Goal: Task Accomplishment & Management: Use online tool/utility

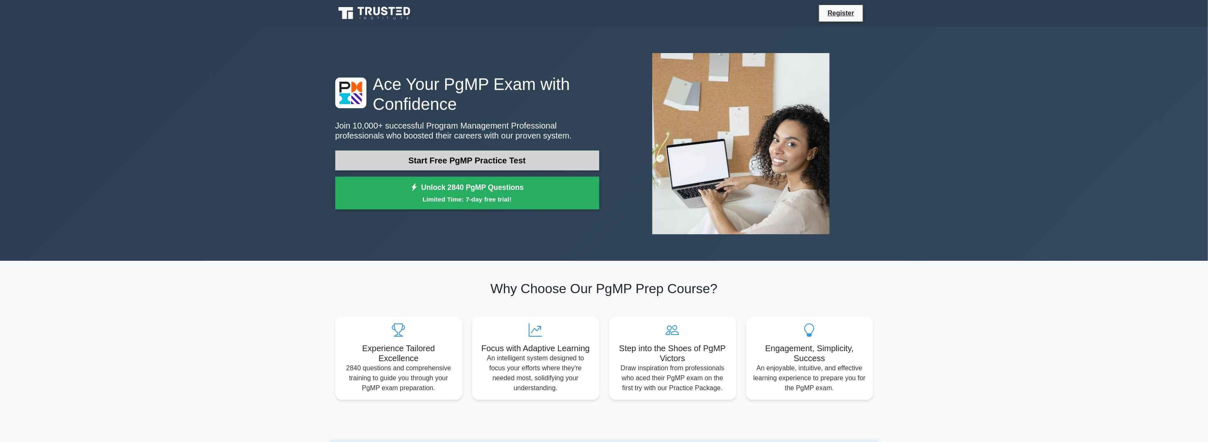
click at [500, 161] on link "Start Free PgMP Practice Test" at bounding box center [467, 161] width 264 height 20
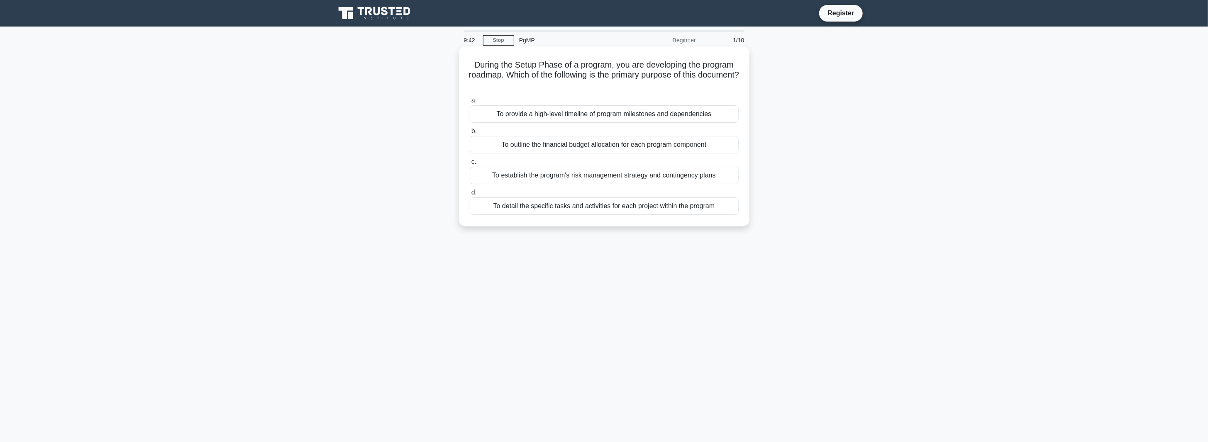
click at [589, 110] on div "To provide a high-level timeline of program milestones and dependencies" at bounding box center [604, 113] width 269 height 17
click at [470, 103] on input "a. To provide a high-level timeline of program milestones and dependencies" at bounding box center [470, 100] width 0 height 5
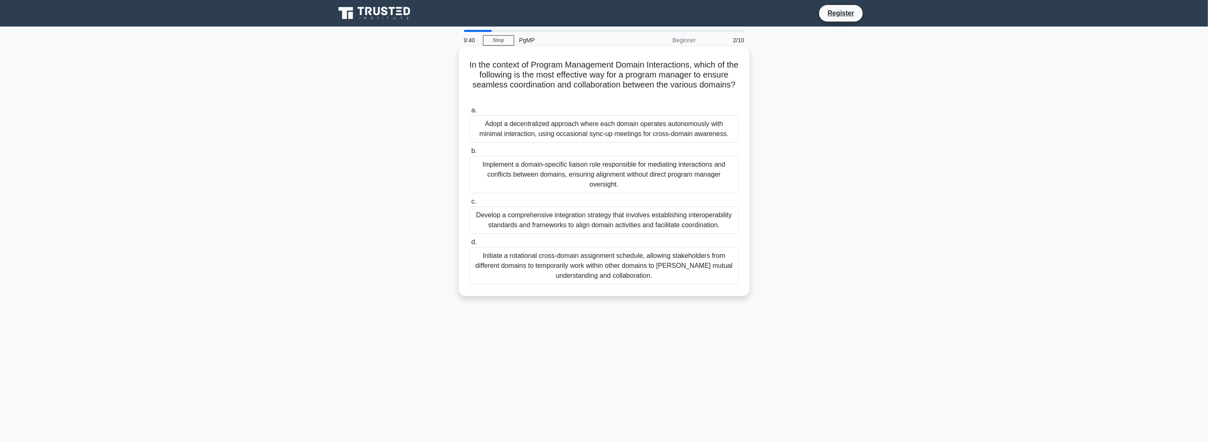
click at [607, 123] on div "Adopt a decentralized approach where each domain operates autonomously with min…" at bounding box center [604, 128] width 269 height 27
click at [470, 113] on input "a. Adopt a decentralized approach where each domain operates autonomously with …" at bounding box center [470, 110] width 0 height 5
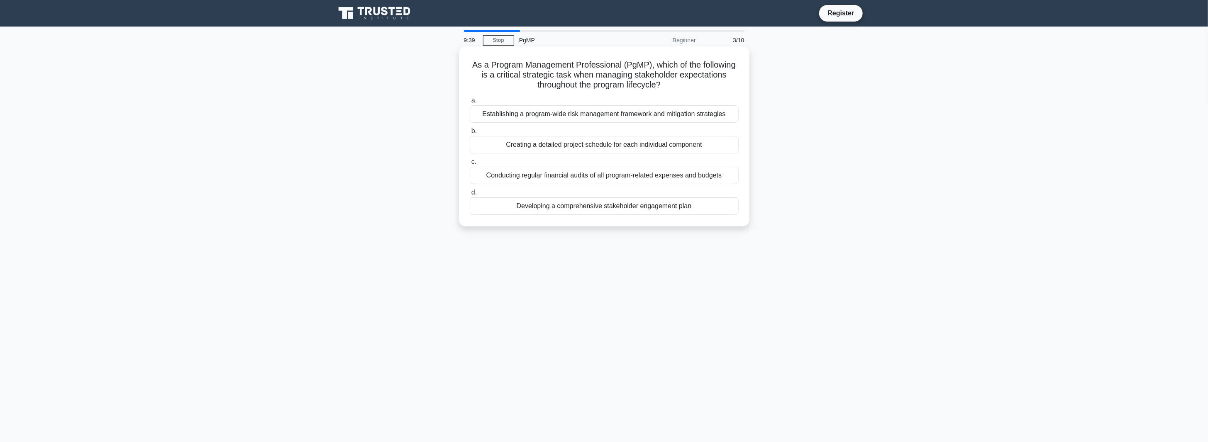
click at [608, 120] on div "Establishing a program-wide risk management framework and mitigation strategies" at bounding box center [604, 113] width 269 height 17
click at [470, 103] on input "a. Establishing a program-wide risk management framework and mitigation strateg…" at bounding box center [470, 100] width 0 height 5
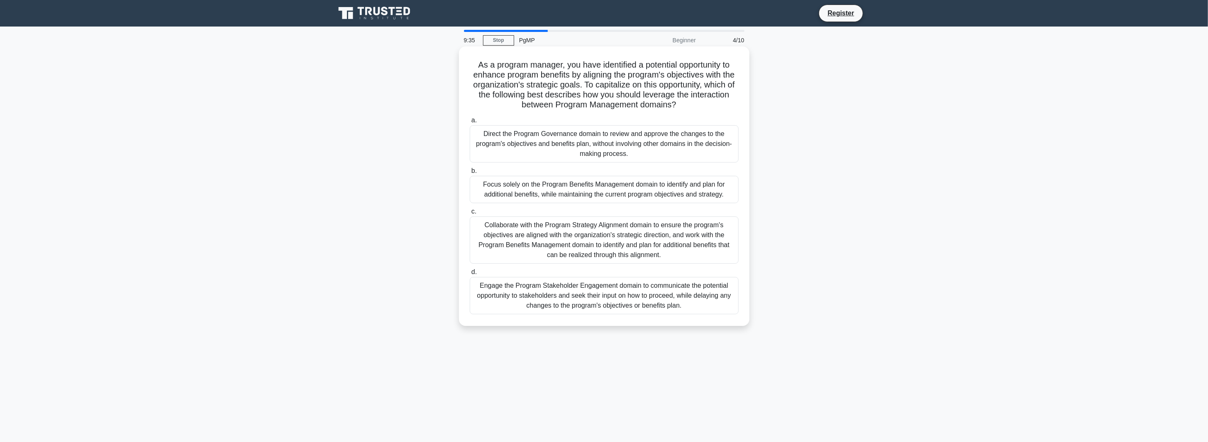
click at [482, 141] on div "Direct the Program Governance domain to review and approve the changes to the p…" at bounding box center [604, 143] width 269 height 37
click at [470, 123] on input "a. Direct the Program Governance domain to review and approve the changes to th…" at bounding box center [470, 120] width 0 height 5
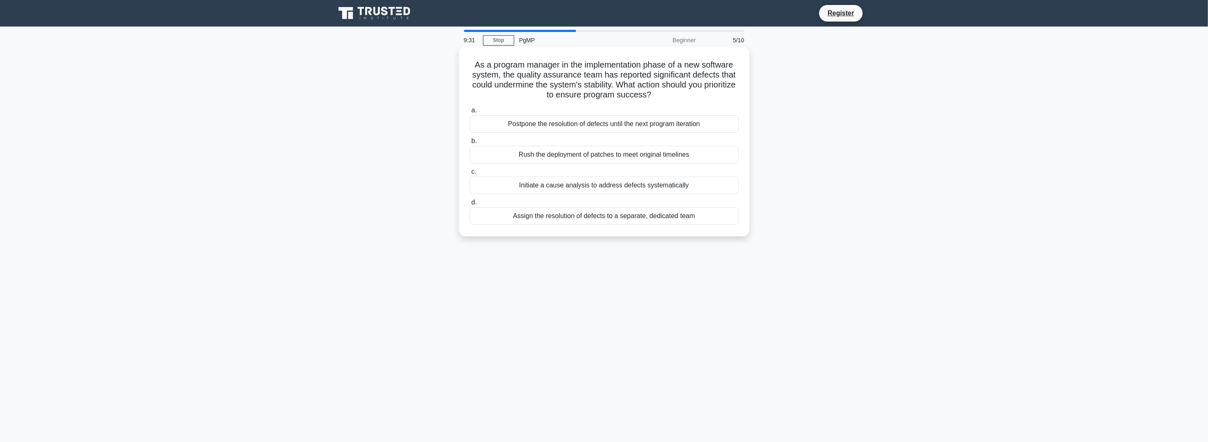
click at [602, 113] on label "a. Postpone the resolution of defects until the next program iteration" at bounding box center [604, 118] width 269 height 27
click at [470, 113] on input "a. Postpone the resolution of defects until the next program iteration" at bounding box center [470, 110] width 0 height 5
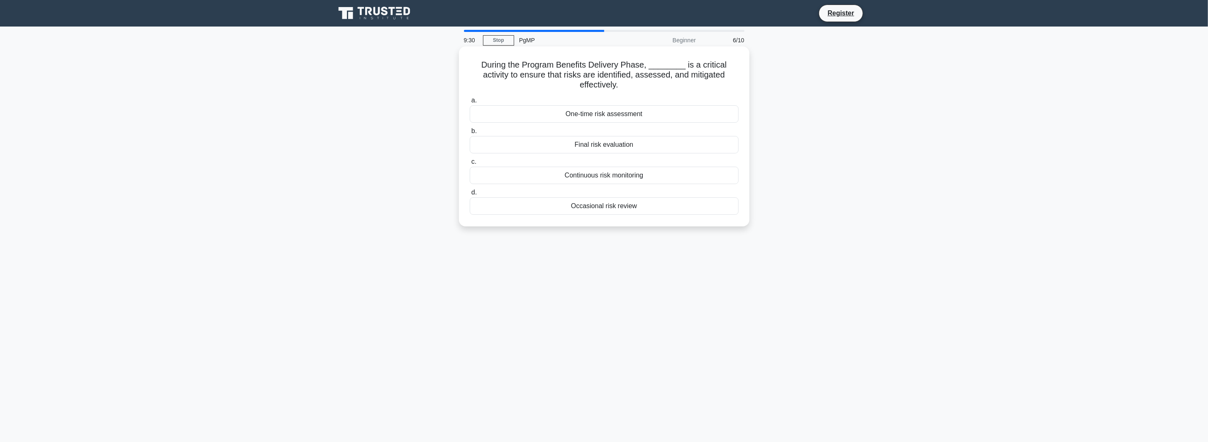
click at [596, 118] on div "One-time risk assessment" at bounding box center [604, 113] width 269 height 17
click at [470, 103] on input "a. One-time risk assessment" at bounding box center [470, 100] width 0 height 5
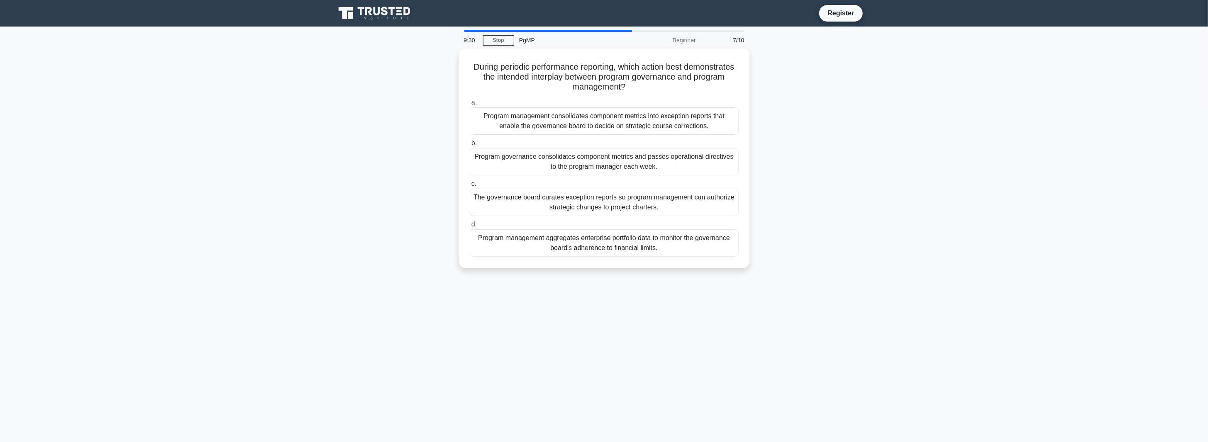
click at [597, 116] on div "Program management consolidates component metrics into exception reports that e…" at bounding box center [604, 120] width 269 height 27
click at [470, 105] on input "a. Program management consolidates component metrics into exception reports tha…" at bounding box center [470, 102] width 0 height 5
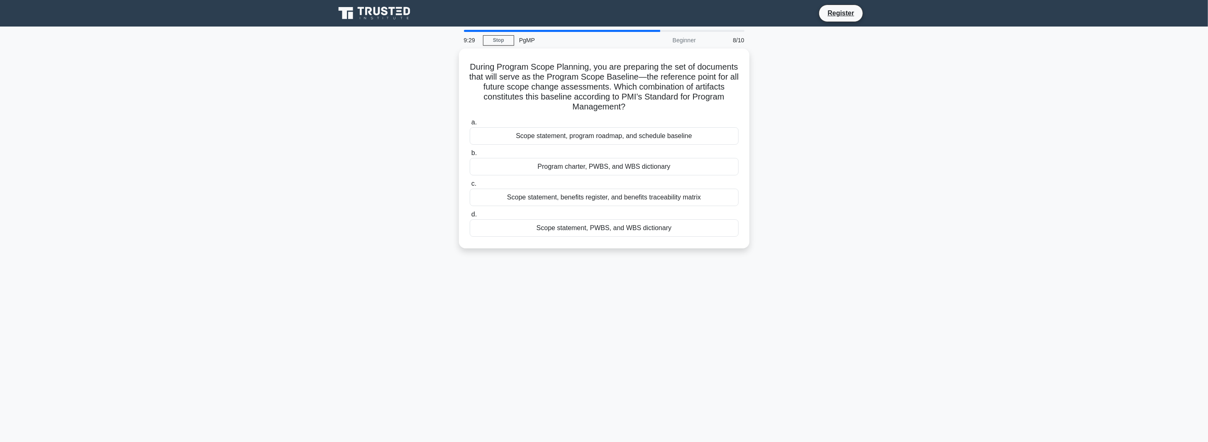
click at [597, 116] on div "a. Scope statement, program roadmap, and schedule baseline b. Program charter, …" at bounding box center [604, 177] width 279 height 123
click at [591, 135] on div "Scope statement, program roadmap, and schedule baseline" at bounding box center [604, 133] width 269 height 17
click at [470, 123] on input "a. Scope statement, program roadmap, and schedule baseline" at bounding box center [470, 120] width 0 height 5
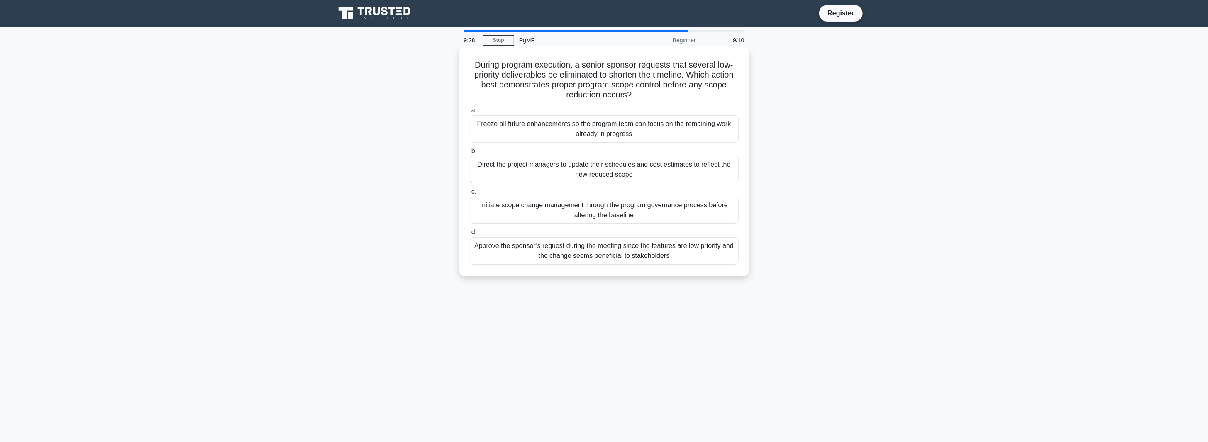
click at [593, 132] on div "Freeze all future enhancements so the program team can focus on the remaining w…" at bounding box center [604, 128] width 269 height 27
click at [470, 113] on input "a. Freeze all future enhancements so the program team can focus on the remainin…" at bounding box center [470, 110] width 0 height 5
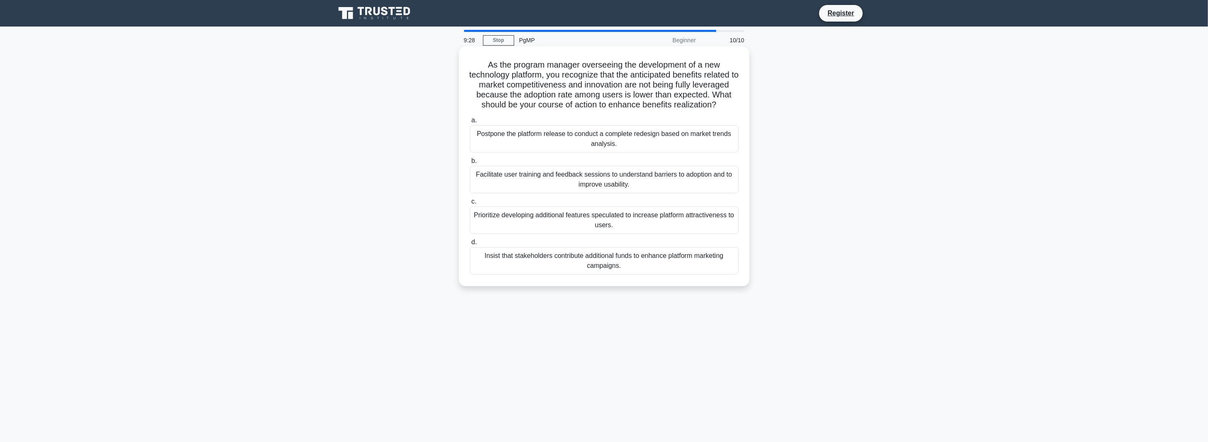
click at [601, 131] on label "a. Postpone the platform release to conduct a complete redesign based on market…" at bounding box center [604, 133] width 269 height 37
click at [470, 123] on input "a. Postpone the platform release to conduct a complete redesign based on market…" at bounding box center [470, 120] width 0 height 5
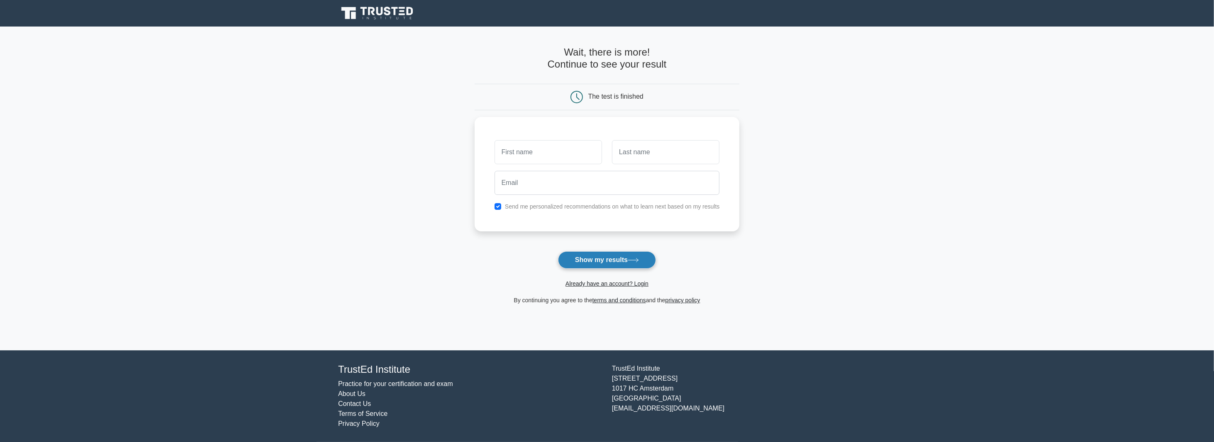
click at [623, 261] on button "Show my results" at bounding box center [607, 259] width 98 height 17
click at [532, 201] on label "Send me personalized recommendations on what to learn next based on my results" at bounding box center [612, 204] width 215 height 7
click at [516, 202] on label "Send me personalized recommendations on what to learn next based on my results" at bounding box center [612, 204] width 215 height 7
click at [497, 204] on input "checkbox" at bounding box center [498, 204] width 7 height 7
checkbox input "false"
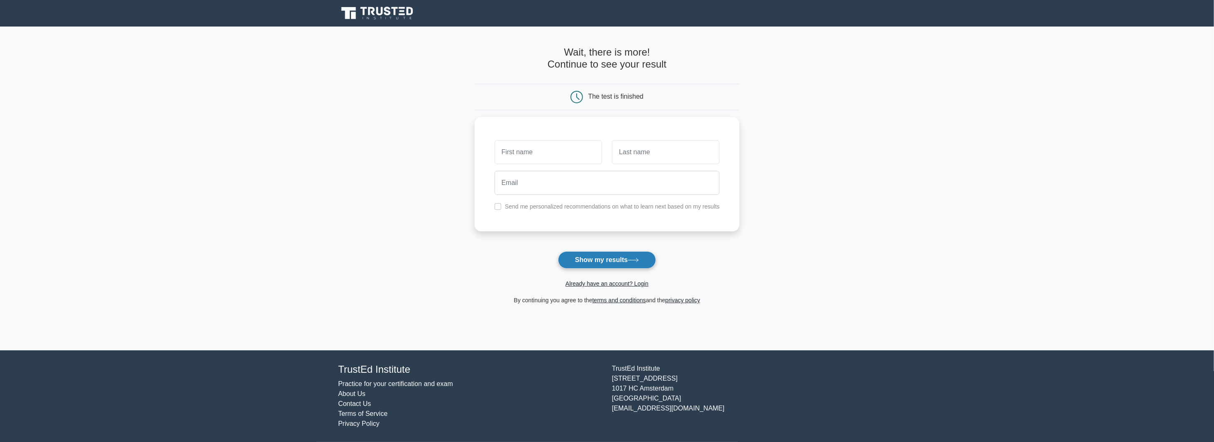
click at [585, 266] on button "Show my results" at bounding box center [607, 259] width 98 height 17
click at [376, 17] on icon at bounding box center [378, 13] width 80 height 16
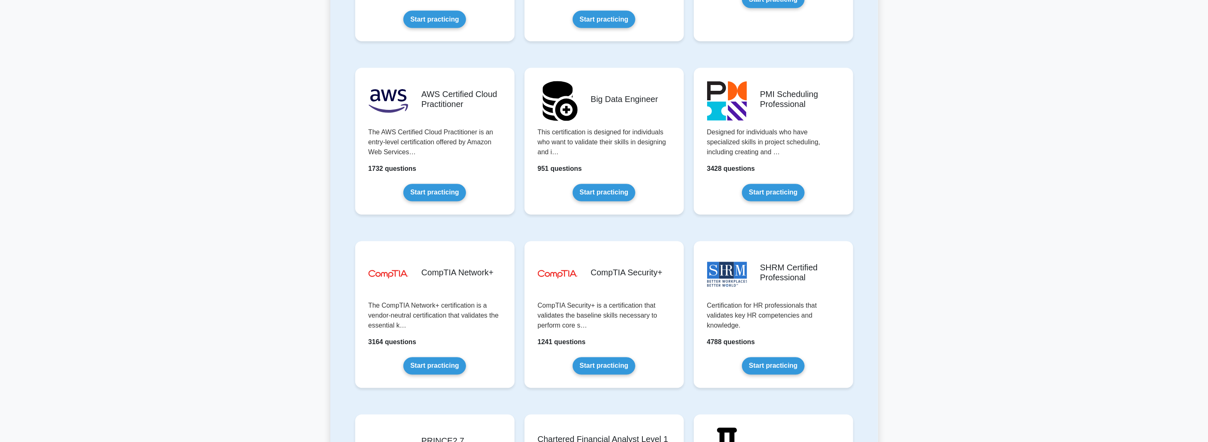
scroll to position [1369, 0]
